Goal: Task Accomplishment & Management: Use online tool/utility

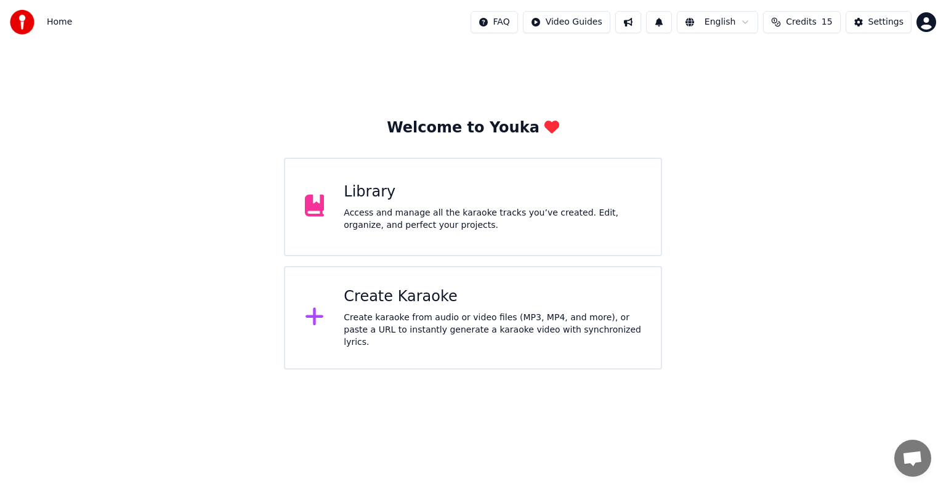
click at [422, 304] on div "Create Karaoke" at bounding box center [492, 297] width 297 height 20
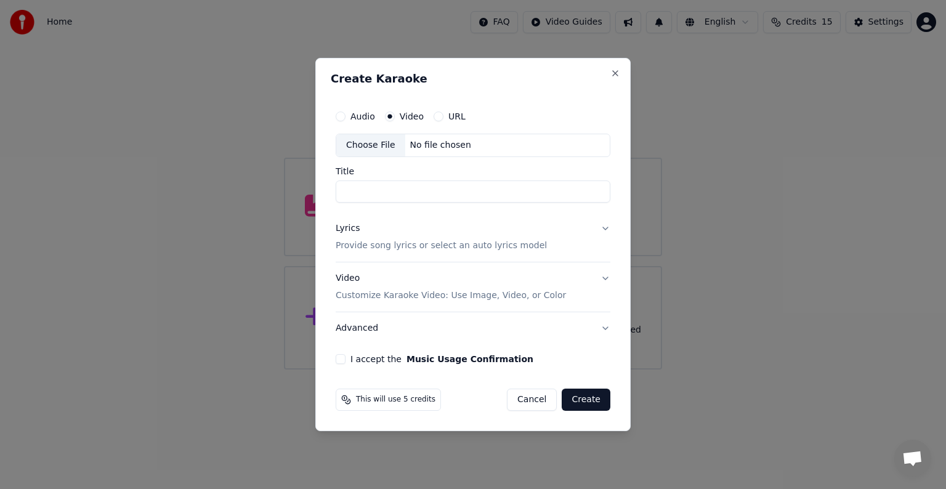
click at [459, 143] on div "No file chosen" at bounding box center [440, 145] width 71 height 12
click at [385, 242] on p "Provide song lyrics or select an auto lyrics model" at bounding box center [441, 246] width 211 height 12
type input "*****"
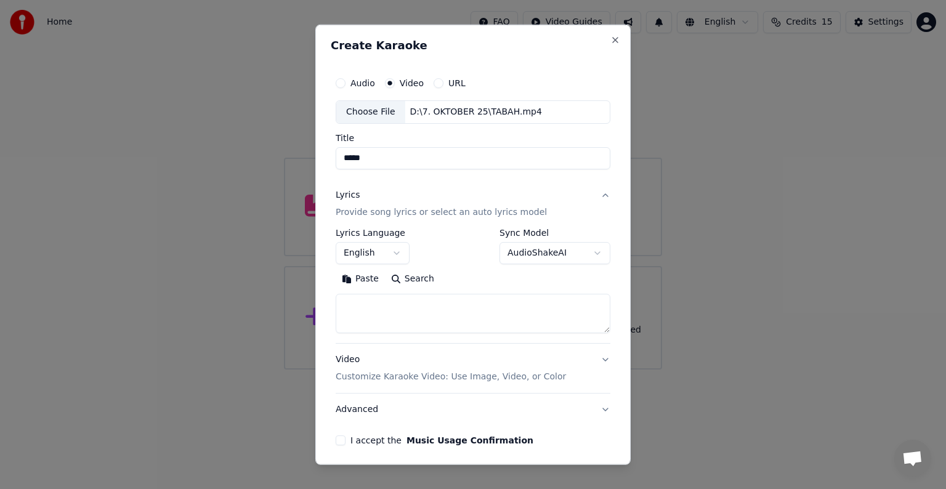
click at [384, 256] on button "English" at bounding box center [373, 253] width 74 height 22
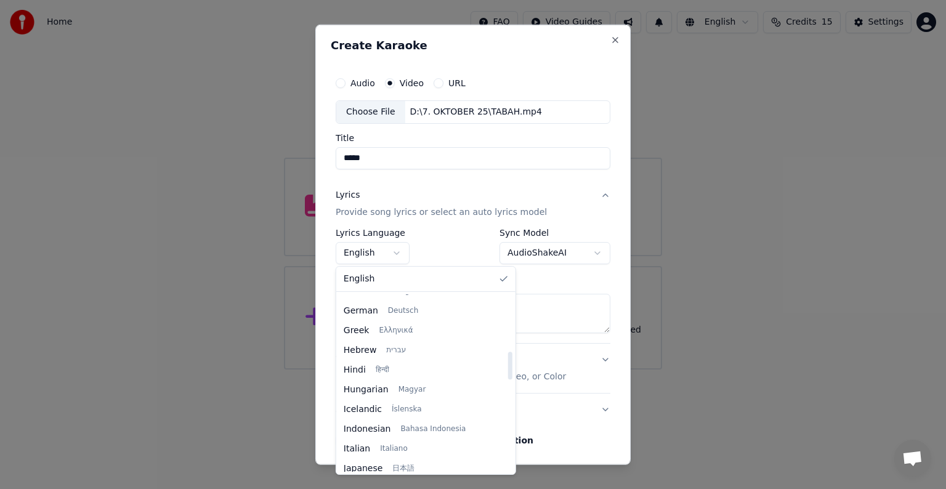
scroll to position [369, 0]
select select "**"
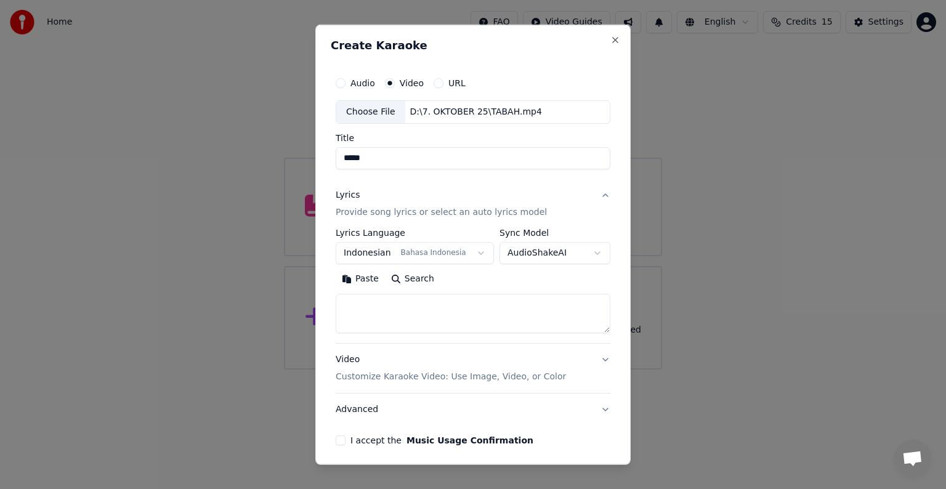
click at [449, 312] on textarea at bounding box center [473, 313] width 275 height 39
paste textarea "**********"
type textarea "**********"
click at [443, 376] on p "Customize Karaoke Video: Use Image, Video, or Color" at bounding box center [451, 377] width 230 height 12
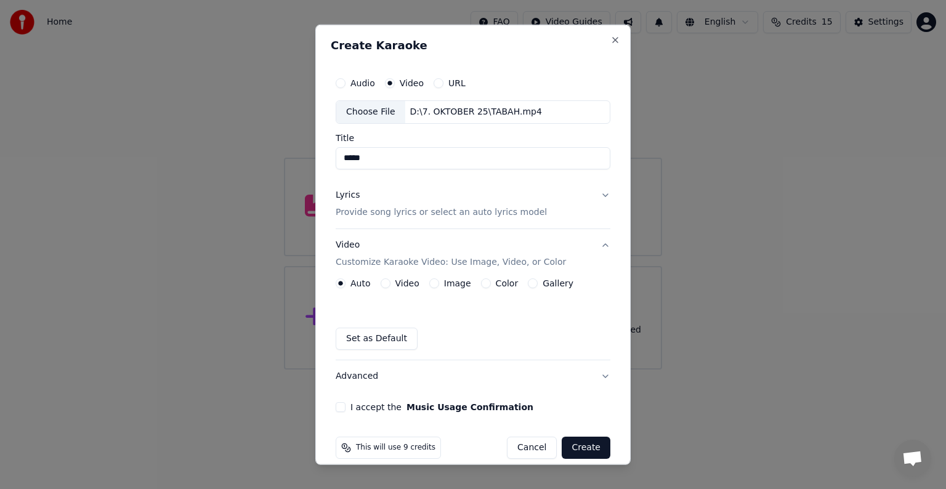
click at [398, 282] on label "Video" at bounding box center [407, 283] width 24 height 9
click at [390, 282] on button "Video" at bounding box center [386, 283] width 10 height 10
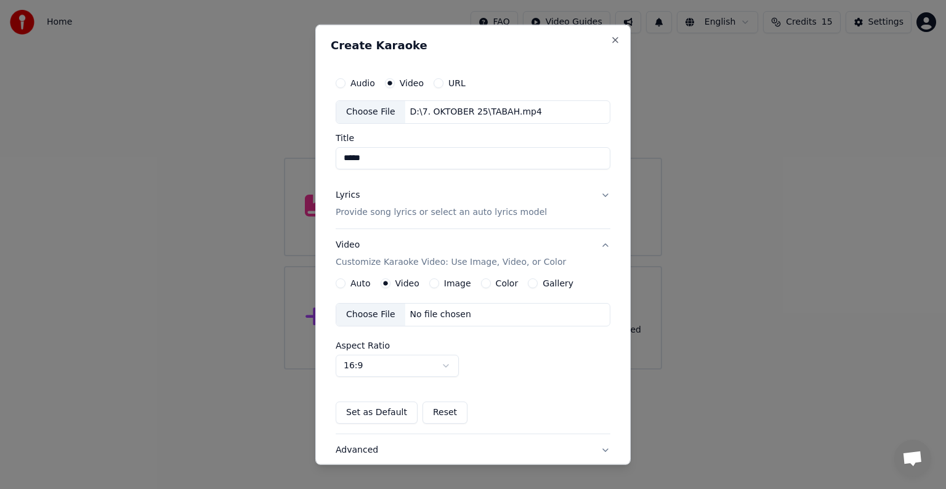
click at [445, 313] on div "No file chosen" at bounding box center [440, 314] width 71 height 12
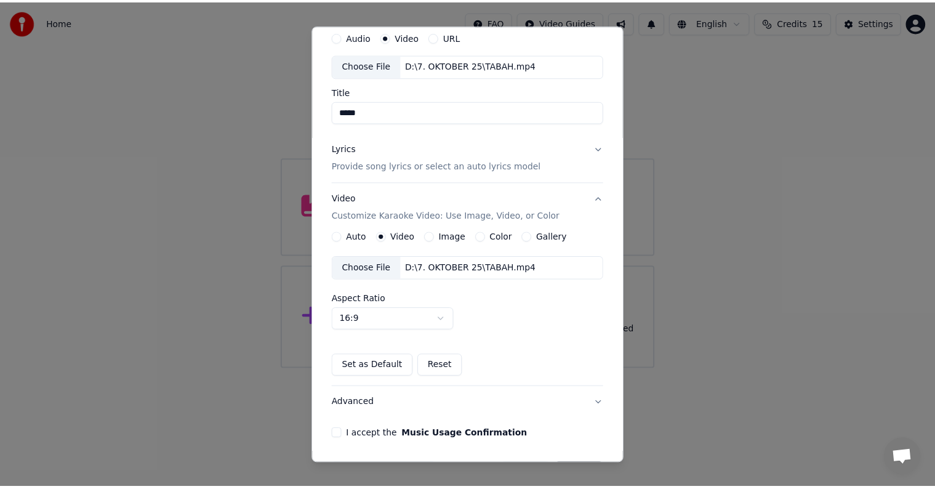
scroll to position [87, 0]
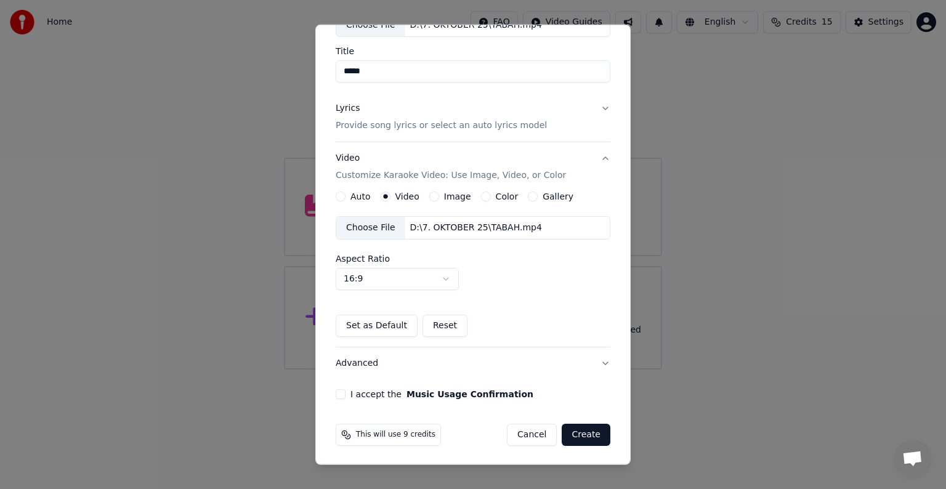
click at [343, 391] on button "I accept the Music Usage Confirmation" at bounding box center [341, 394] width 10 height 10
click at [576, 433] on button "Create" at bounding box center [586, 435] width 49 height 22
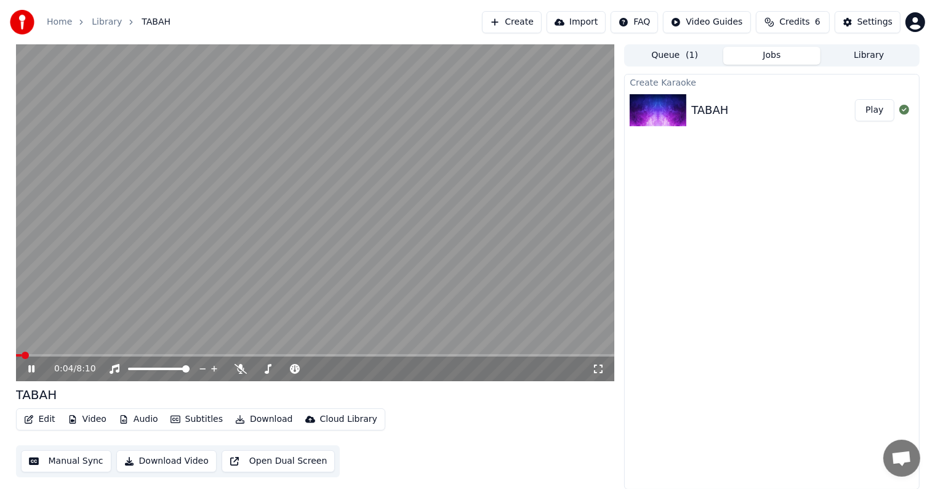
click at [288, 246] on video at bounding box center [315, 212] width 599 height 337
click at [870, 28] on button "Settings" at bounding box center [868, 22] width 66 height 22
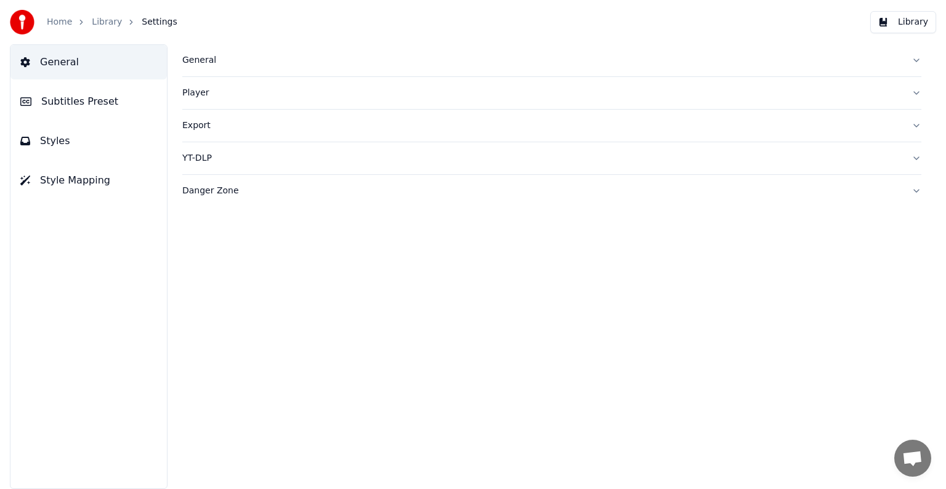
click at [75, 175] on span "Style Mapping" at bounding box center [75, 180] width 70 height 15
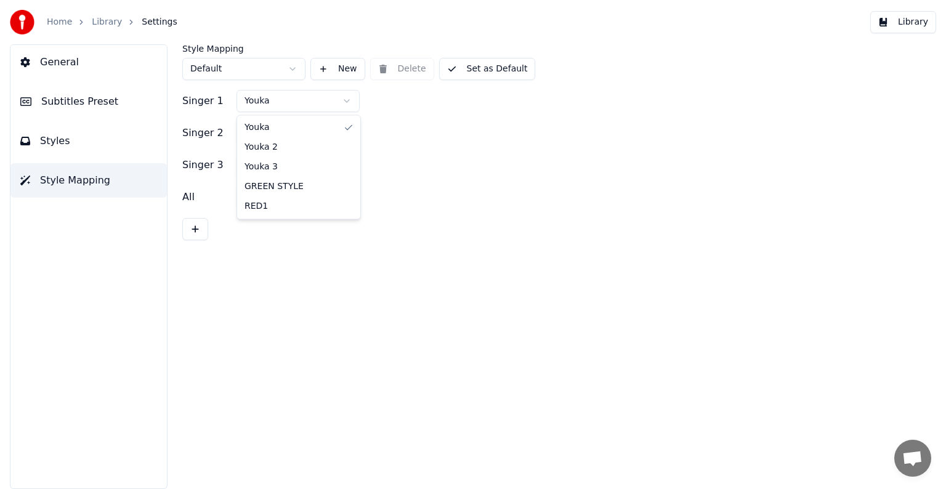
click at [342, 94] on html "Home Library Settings Library General Subtitles Preset Styles Style Mapping Sty…" at bounding box center [473, 244] width 946 height 489
click at [469, 66] on button "Set as Default" at bounding box center [487, 69] width 97 height 22
click at [909, 30] on button "Library" at bounding box center [903, 22] width 66 height 22
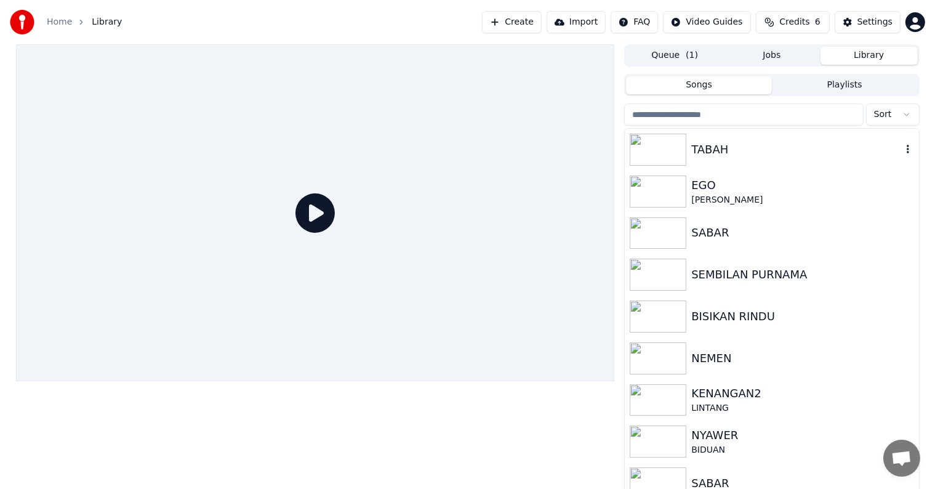
click at [771, 150] on div "TABAH" at bounding box center [796, 149] width 210 height 17
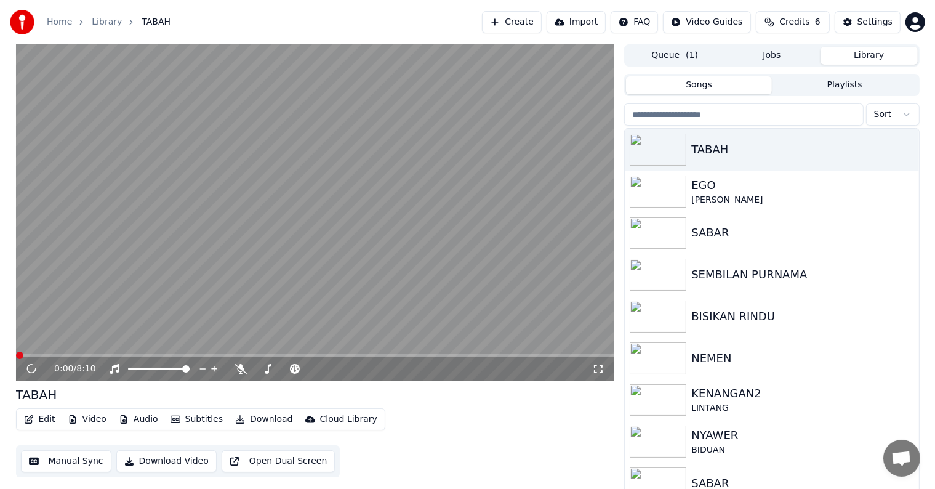
click at [65, 461] on button "Manual Sync" at bounding box center [66, 461] width 91 height 22
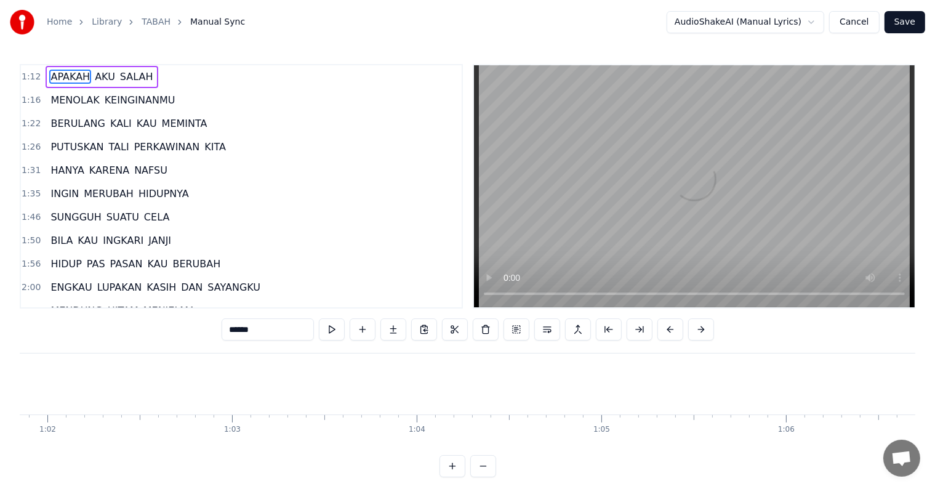
scroll to position [0, 13304]
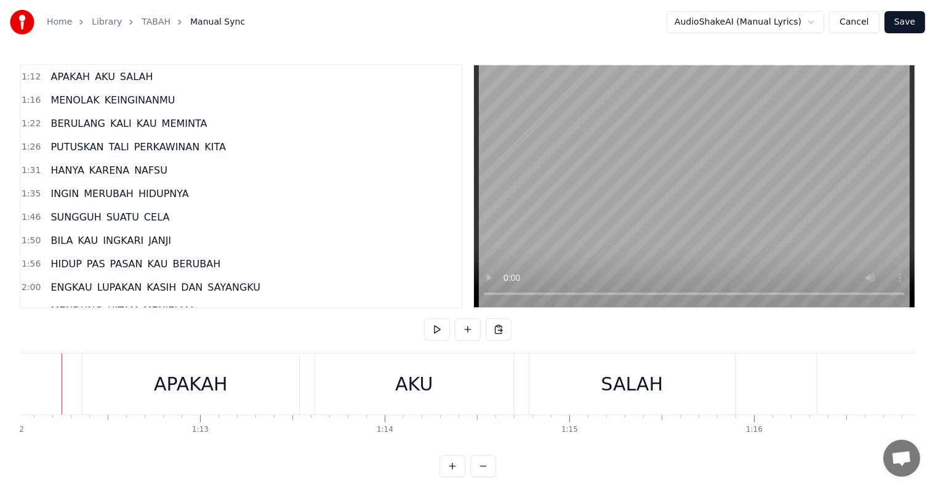
scroll to position [0, 13284]
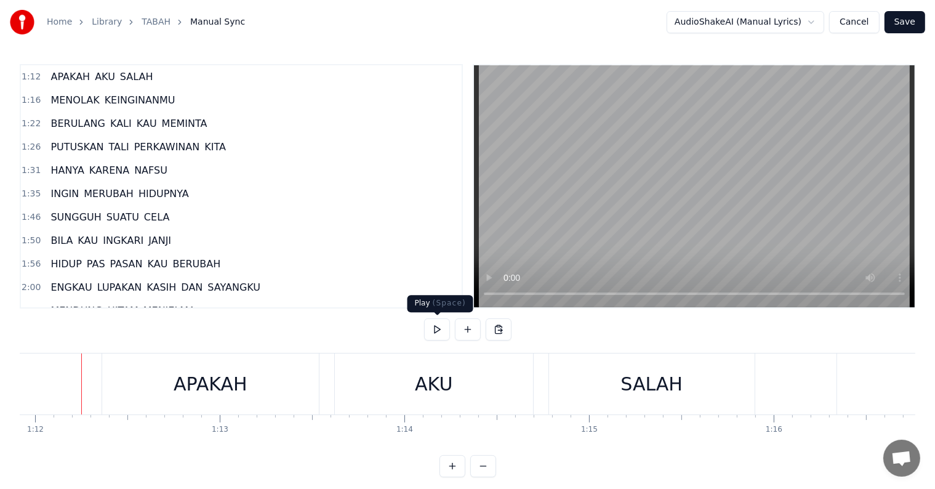
click at [443, 334] on button at bounding box center [437, 329] width 26 height 22
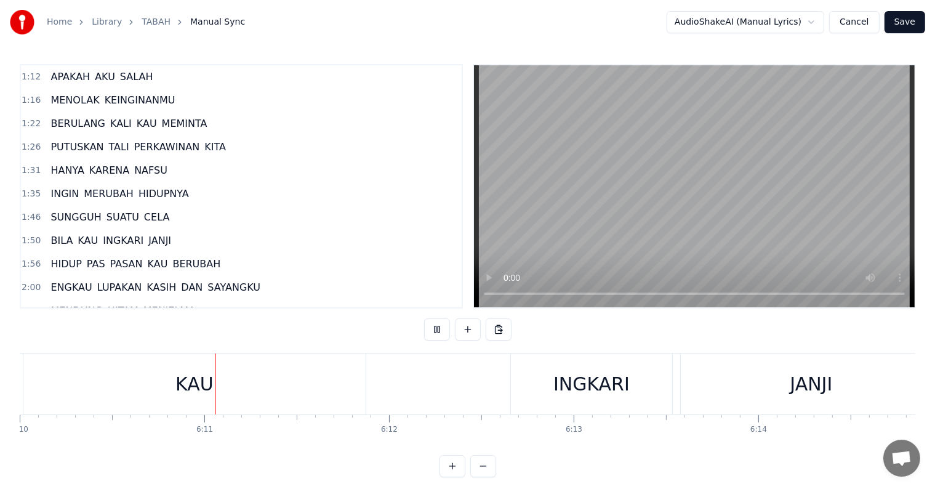
scroll to position [0, 68360]
click at [443, 334] on button at bounding box center [437, 329] width 26 height 22
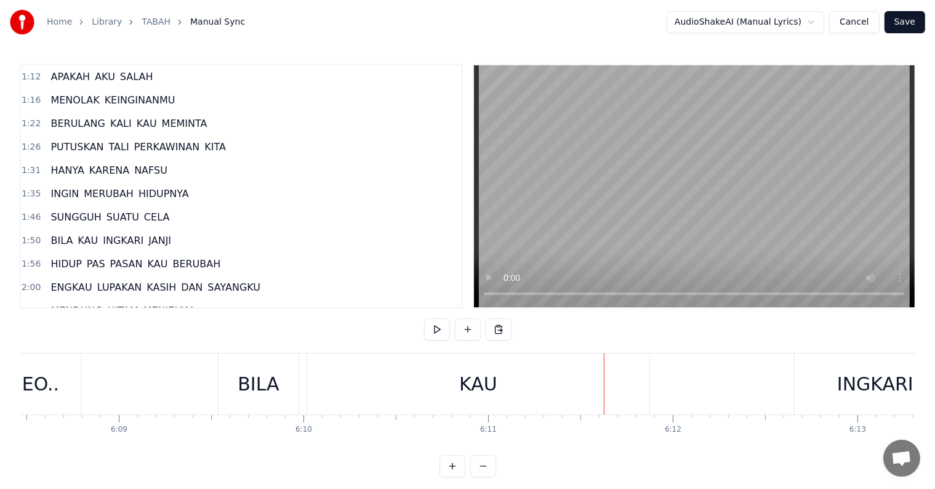
scroll to position [0, 67909]
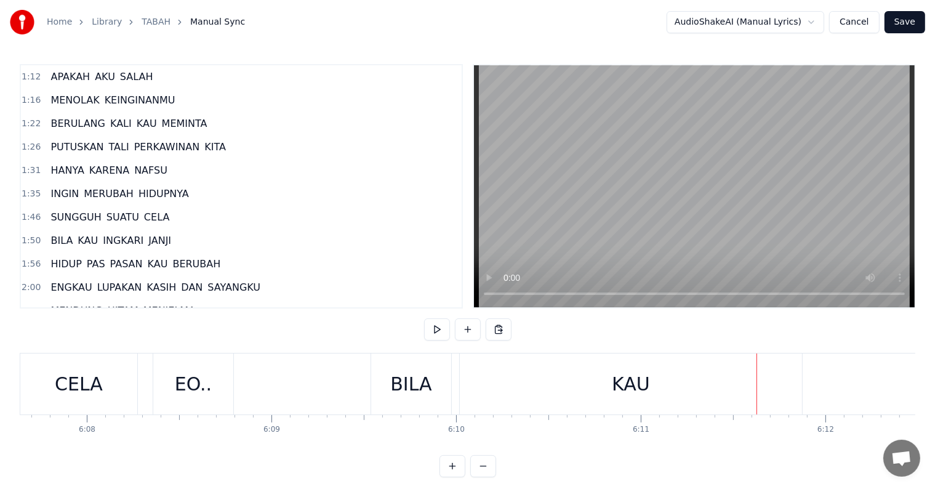
click at [207, 387] on div "EO.." at bounding box center [193, 384] width 37 height 28
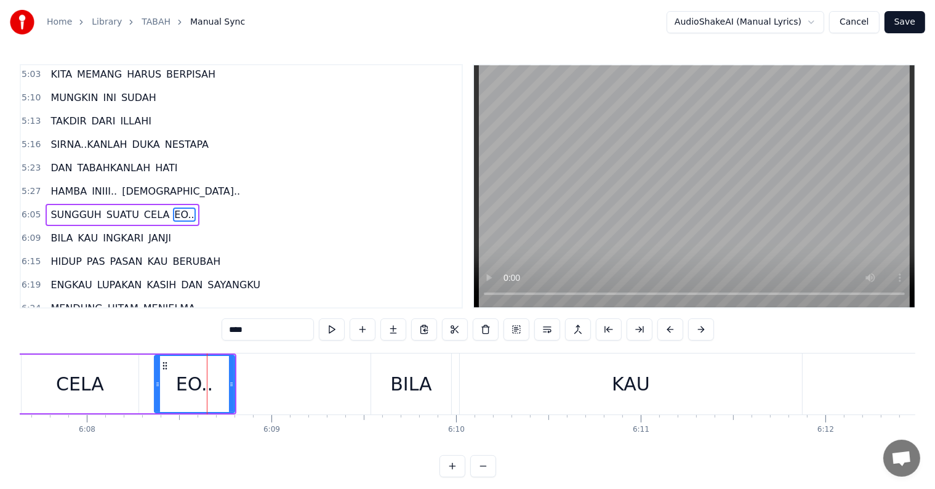
scroll to position [18, 0]
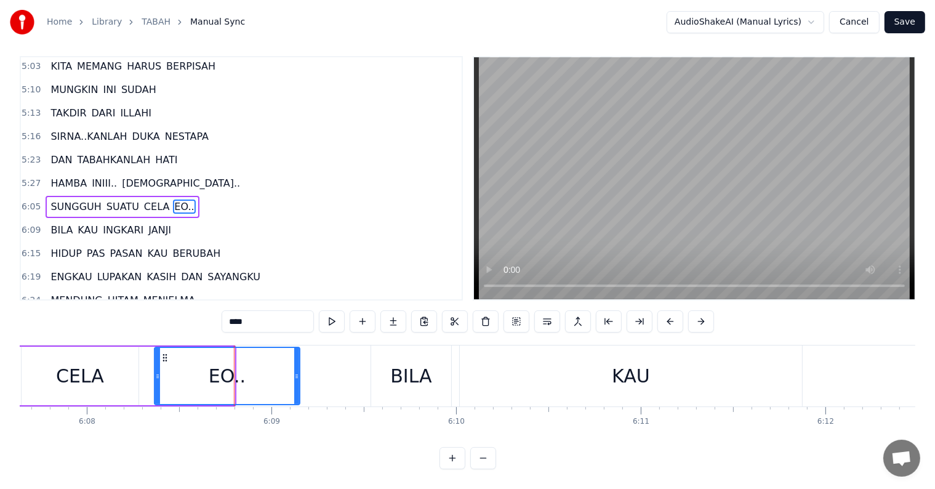
drag, startPoint x: 233, startPoint y: 369, endPoint x: 297, endPoint y: 369, distance: 64.7
click at [298, 369] on div at bounding box center [296, 376] width 5 height 56
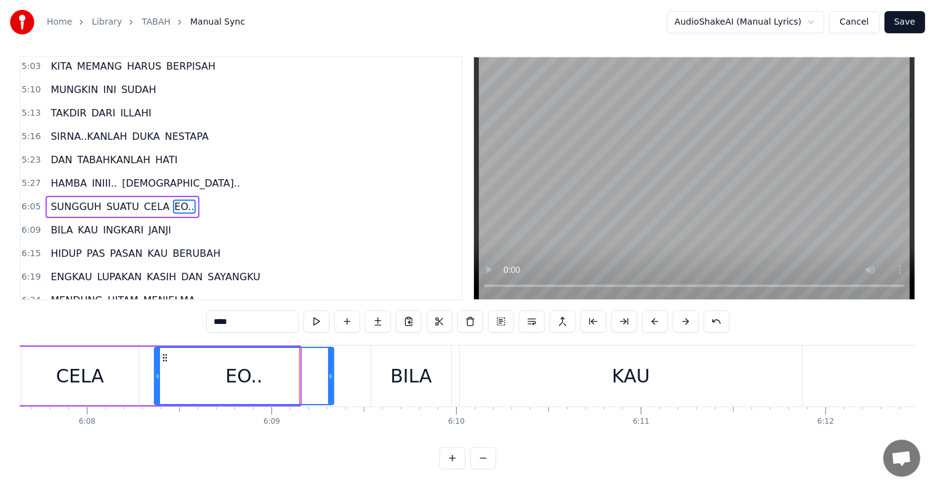
drag, startPoint x: 296, startPoint y: 371, endPoint x: 330, endPoint y: 374, distance: 34.0
click at [330, 374] on div at bounding box center [330, 376] width 5 height 56
click at [155, 196] on div "SUNGGUH SUATU CELA EO.." at bounding box center [122, 207] width 153 height 22
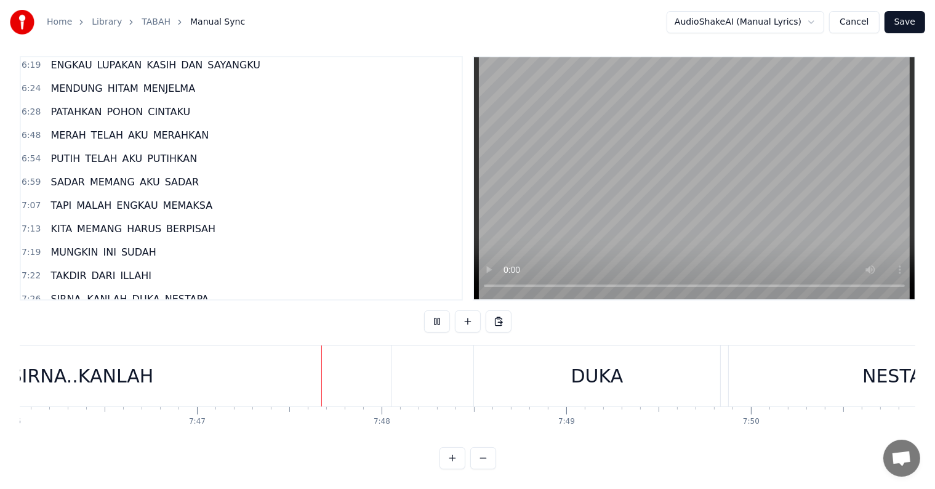
scroll to position [0, 86231]
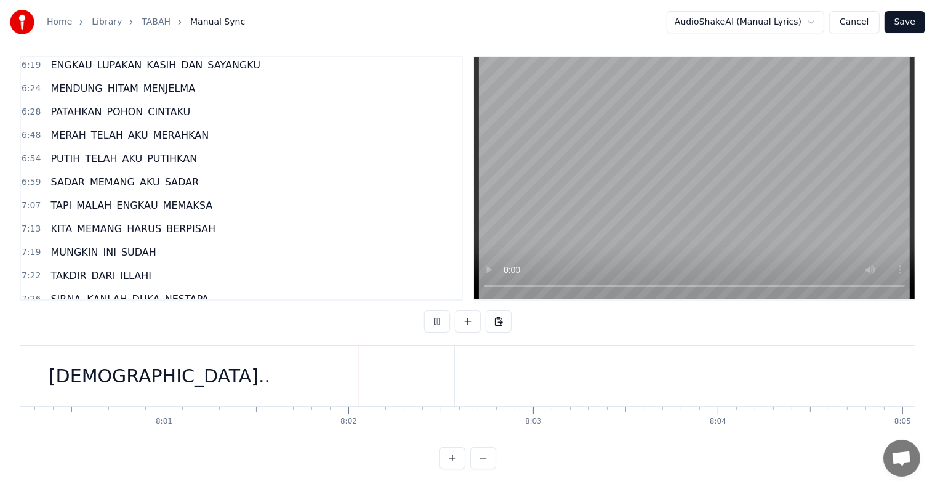
scroll to position [0, 88876]
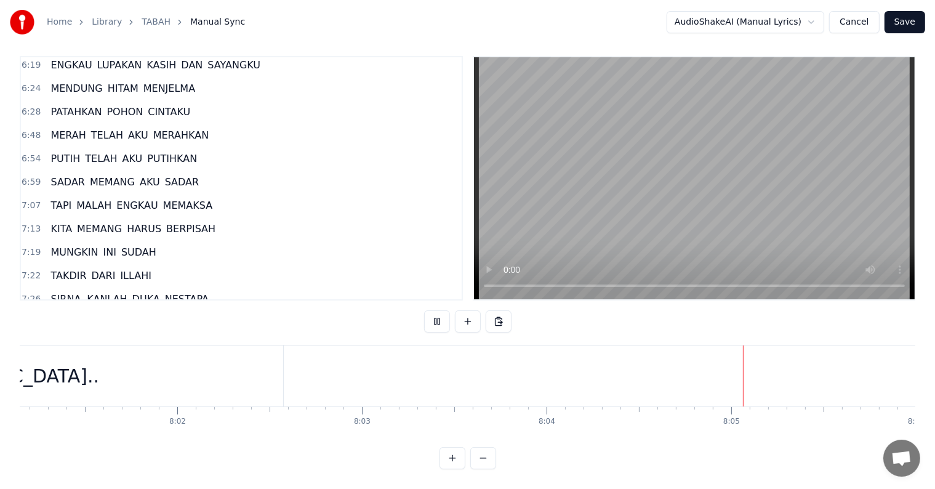
click at [907, 29] on button "Save" at bounding box center [905, 22] width 41 height 22
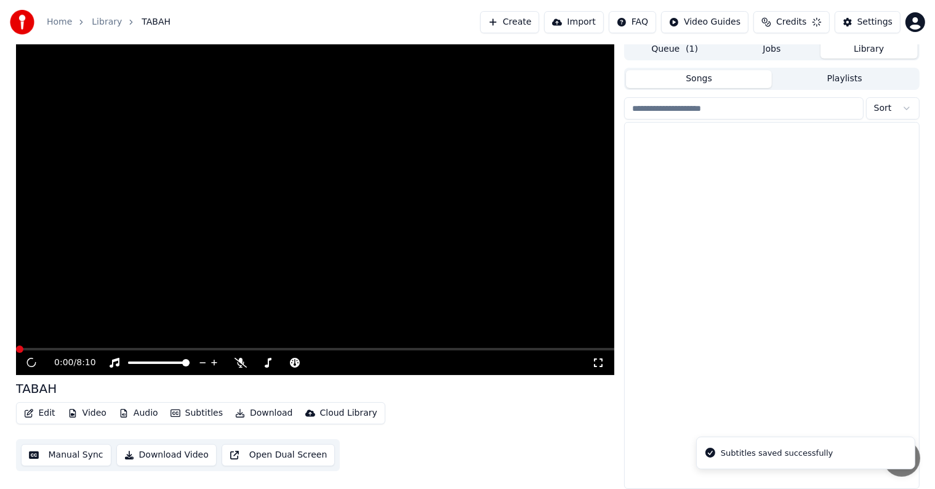
scroll to position [6, 0]
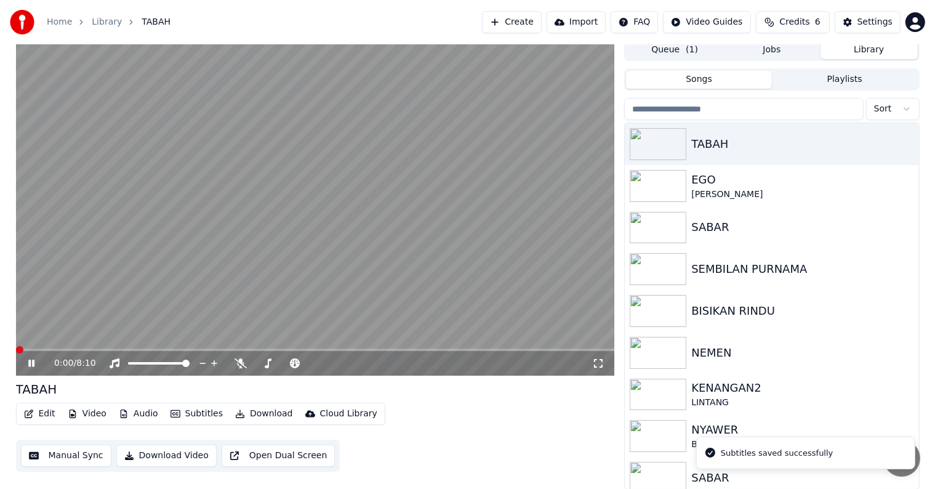
click at [177, 454] on button "Download Video" at bounding box center [166, 456] width 100 height 22
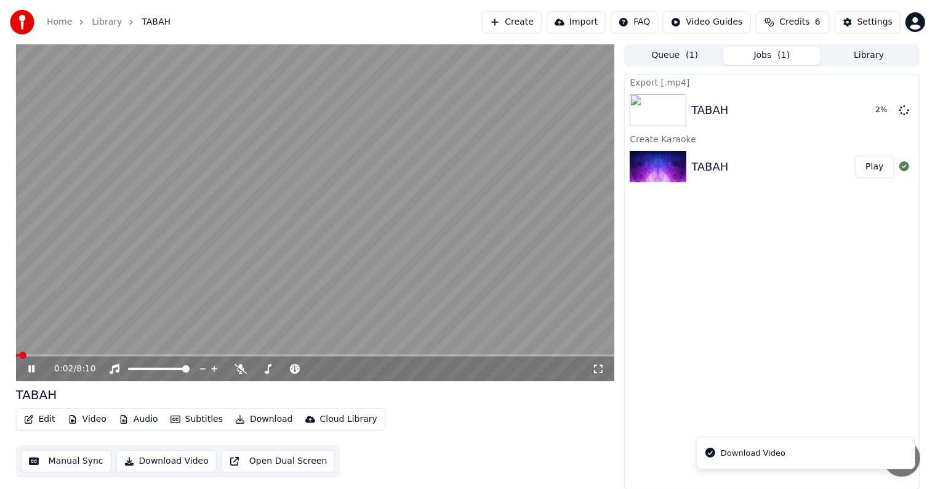
click at [30, 368] on icon at bounding box center [31, 368] width 6 height 7
